Goal: Information Seeking & Learning: Learn about a topic

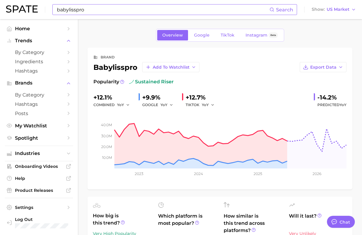
click at [101, 11] on input "babylisspro" at bounding box center [162, 9] width 213 height 10
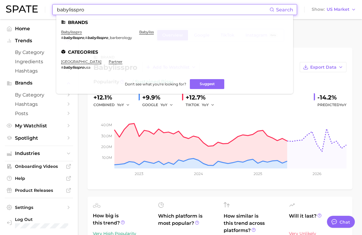
click at [101, 11] on input "babylisspro" at bounding box center [162, 9] width 213 height 10
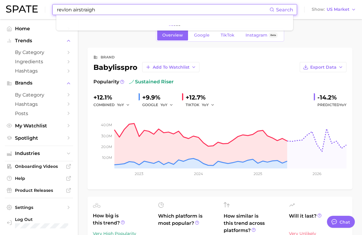
type input "revlon airstraight"
click at [91, 10] on input "revlon airstraight" at bounding box center [162, 9] width 213 height 10
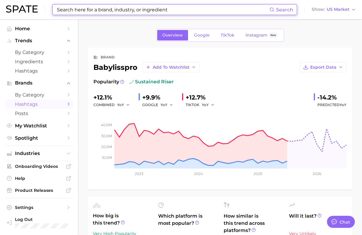
click at [43, 104] on span "Hashtags" at bounding box center [39, 104] width 48 height 6
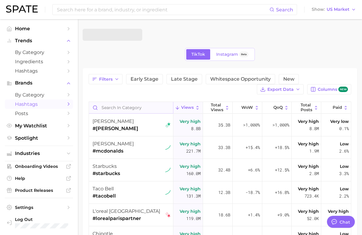
click at [119, 105] on input "Search in category" at bounding box center [131, 107] width 84 height 11
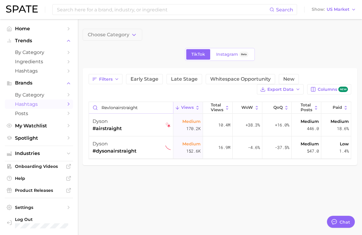
type input "revlonairstraight"
click at [37, 115] on span "Posts" at bounding box center [39, 113] width 48 height 6
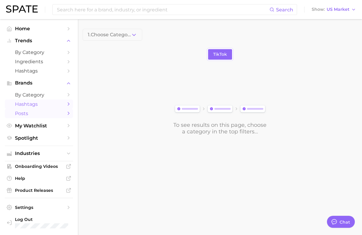
click at [39, 103] on span "Hashtags" at bounding box center [39, 104] width 48 height 6
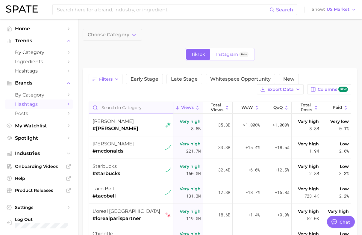
click at [117, 110] on input "Search in category" at bounding box center [131, 107] width 84 height 11
type input "revlon"
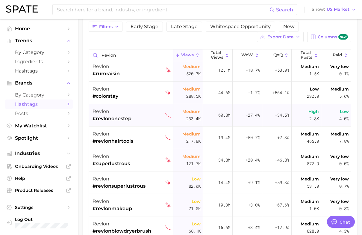
scroll to position [140, 0]
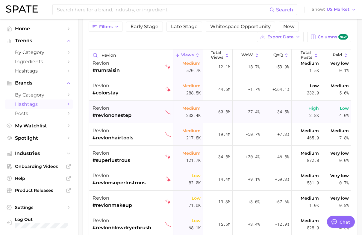
click at [139, 116] on div "revlon #revlononestep" at bounding box center [131, 112] width 78 height 22
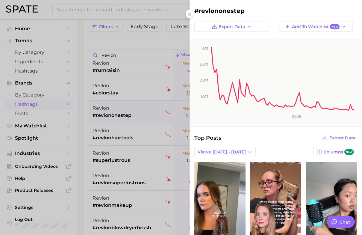
scroll to position [0, 0]
click at [177, 86] on div at bounding box center [181, 117] width 362 height 235
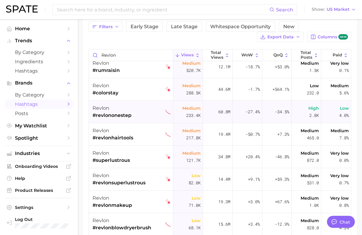
click at [138, 115] on div "revlon #revlononestep" at bounding box center [131, 112] width 78 height 22
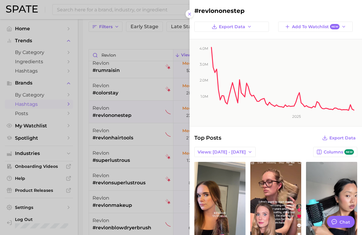
click at [180, 66] on div at bounding box center [181, 117] width 362 height 235
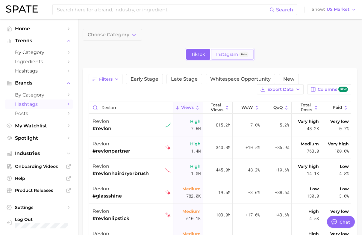
click at [224, 55] on span "Instagram" at bounding box center [227, 54] width 22 height 5
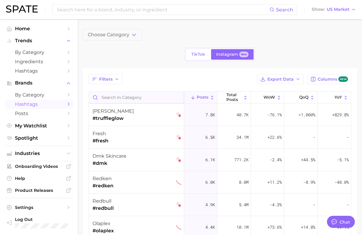
click at [130, 99] on input "Search in category" at bounding box center [136, 97] width 95 height 11
type input "revlononestep"
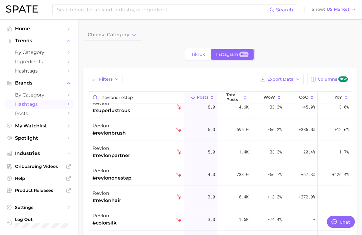
scroll to position [149, 0]
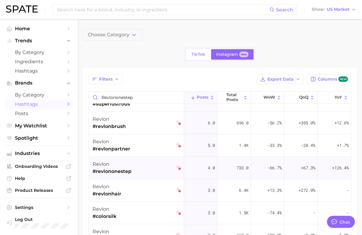
click at [133, 168] on div "revlon #revlononestep" at bounding box center [136, 168] width 89 height 22
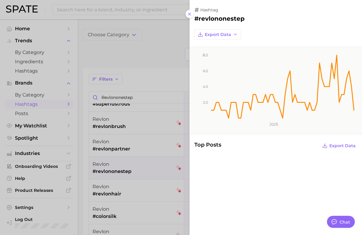
click at [136, 113] on div at bounding box center [181, 117] width 362 height 235
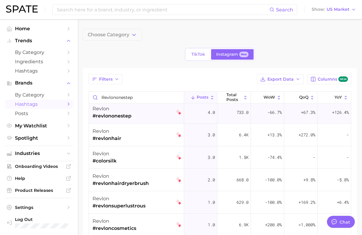
scroll to position [204, 0]
click at [192, 53] on span "TikTok" at bounding box center [198, 54] width 14 height 5
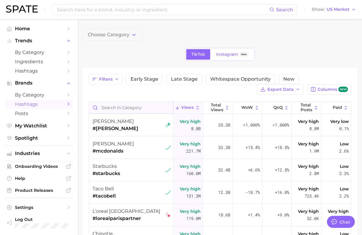
click at [153, 103] on input "Search in category" at bounding box center [131, 107] width 84 height 11
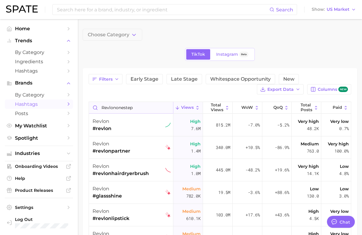
type input "revlononestep"
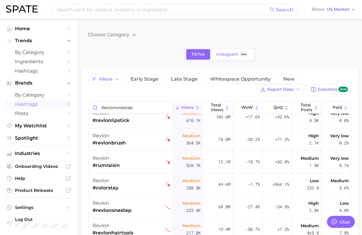
scroll to position [124, 0]
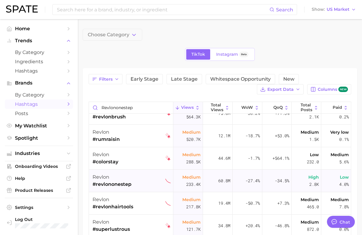
click at [120, 174] on div "revlon" at bounding box center [111, 176] width 39 height 7
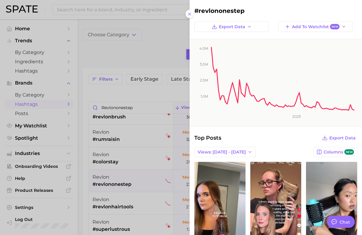
scroll to position [0, 0]
click at [124, 163] on div at bounding box center [181, 117] width 362 height 235
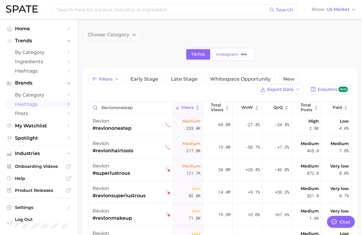
click at [151, 59] on div "TikTok Instagram Beta" at bounding box center [220, 54] width 274 height 13
type textarea "x"
